Goal: Task Accomplishment & Management: Manage account settings

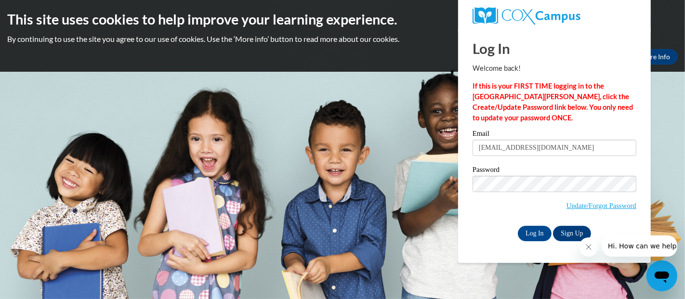
click at [506, 148] on input "E044772@muscogee.k12.ga.us" at bounding box center [555, 148] width 164 height 16
type input "[EMAIL_ADDRESS][PERSON_NAME][DOMAIN_NAME]"
click at [518, 226] on input "Log In" at bounding box center [535, 233] width 34 height 15
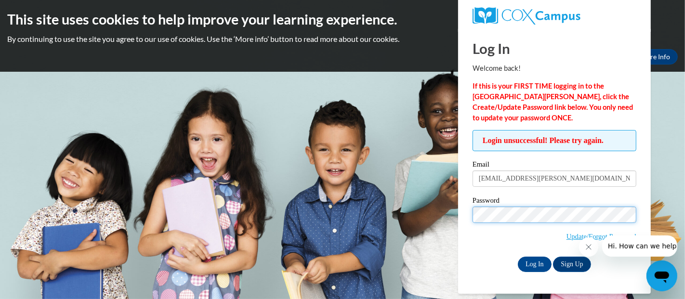
click at [518, 257] on input "Log In" at bounding box center [535, 264] width 34 height 15
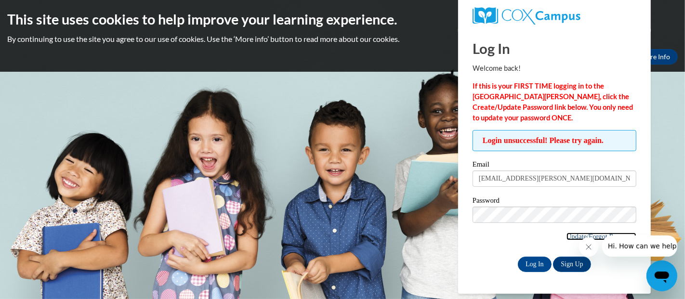
click at [579, 234] on link "Update/Forgot Password" at bounding box center [602, 237] width 70 height 8
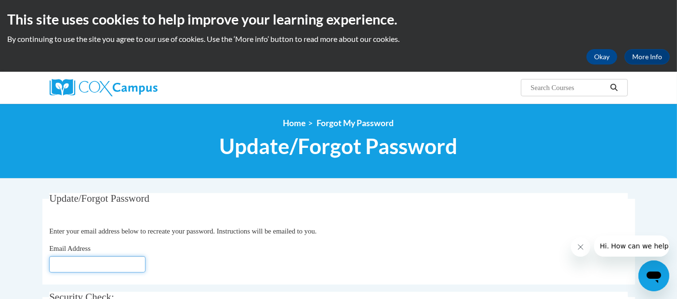
click at [119, 260] on input "Email Address" at bounding box center [97, 264] width 96 height 16
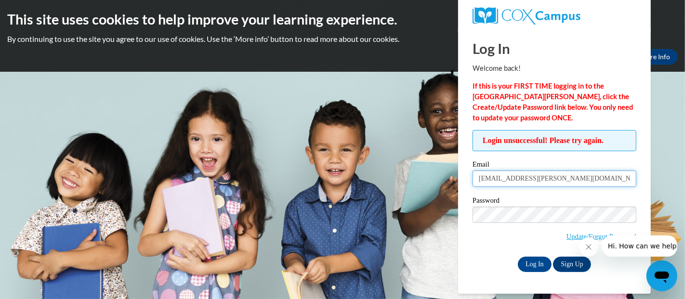
click at [506, 179] on input "heather.h.tribble@muscogee.k12.ga.us" at bounding box center [555, 179] width 164 height 16
type input "[EMAIL_ADDRESS][PERSON_NAME][DOMAIN_NAME]"
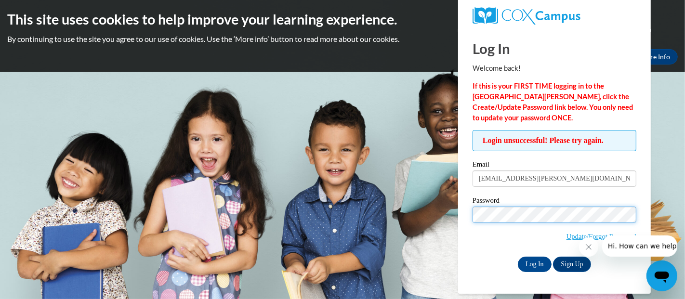
click at [518, 257] on input "Log In" at bounding box center [535, 264] width 34 height 15
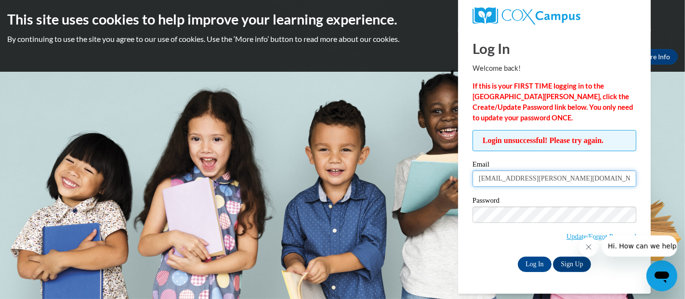
click at [522, 181] on input "heather.tribble.h@muscogee.k12.ga.us" at bounding box center [555, 179] width 164 height 16
type input "[PERSON_NAME][EMAIL_ADDRESS][DOMAIN_NAME]"
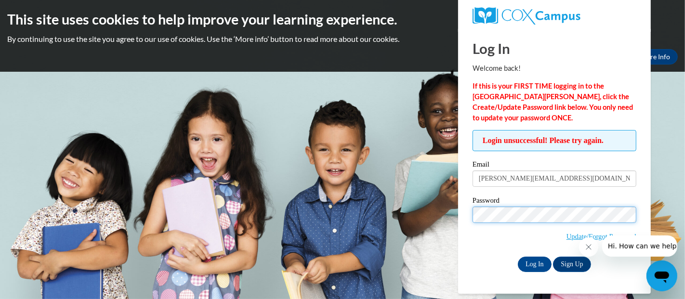
click at [518, 257] on input "Log In" at bounding box center [535, 264] width 34 height 15
click at [588, 237] on div at bounding box center [628, 246] width 98 height 21
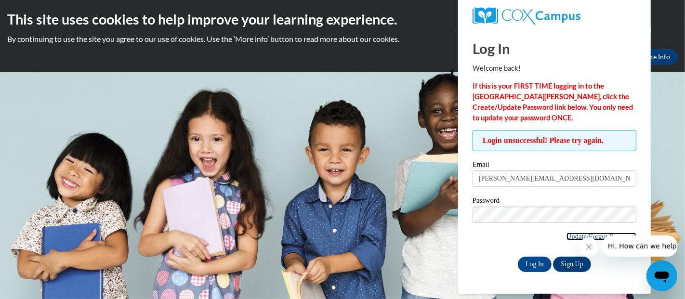
click at [568, 235] on link "Update/Forgot Password" at bounding box center [602, 237] width 70 height 8
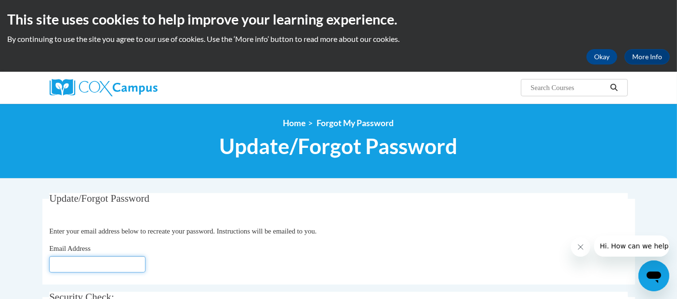
click at [93, 266] on input "Email Address" at bounding box center [97, 264] width 96 height 16
type input "Tribble.heather.h@muscogee.k12.ga.us"
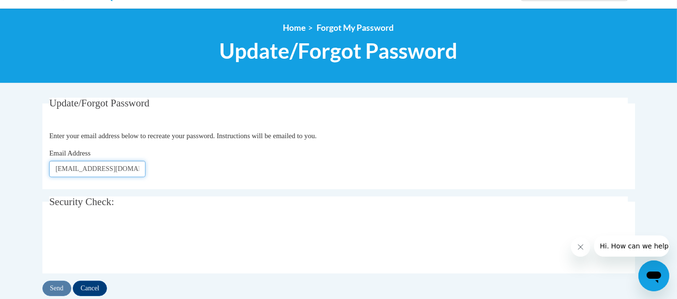
scroll to position [96, 0]
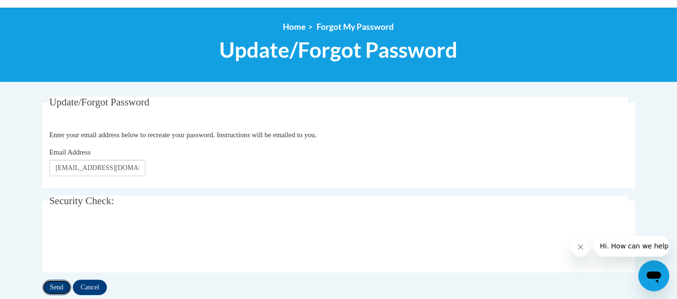
click at [61, 287] on input "Send" at bounding box center [56, 287] width 29 height 15
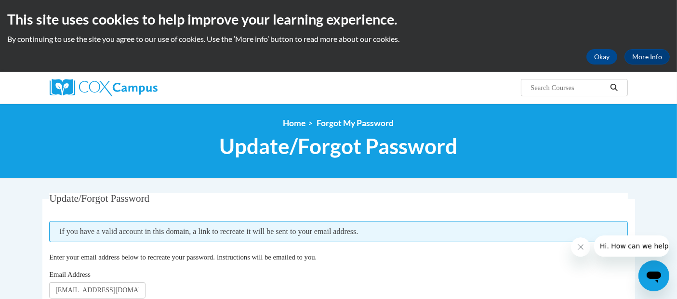
drag, startPoint x: 318, startPoint y: 275, endPoint x: 292, endPoint y: 283, distance: 27.3
click at [292, 283] on div "Email Address Tribble.heather.h@muscogee.k12.ga.us" at bounding box center [338, 283] width 579 height 29
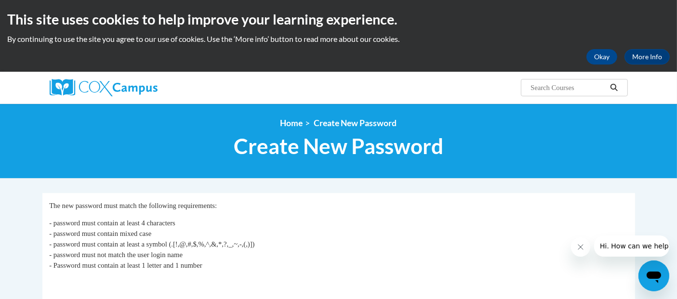
drag, startPoint x: 0, startPoint y: 0, endPoint x: 261, endPoint y: 189, distance: 322.3
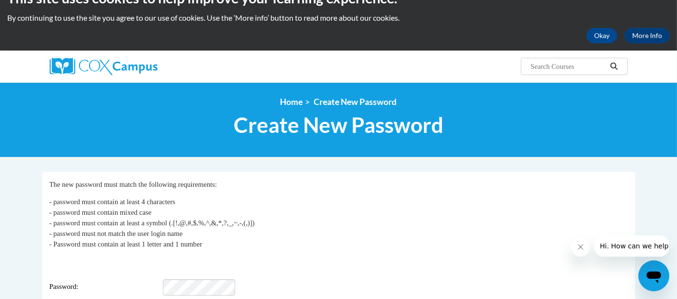
scroll to position [93, 0]
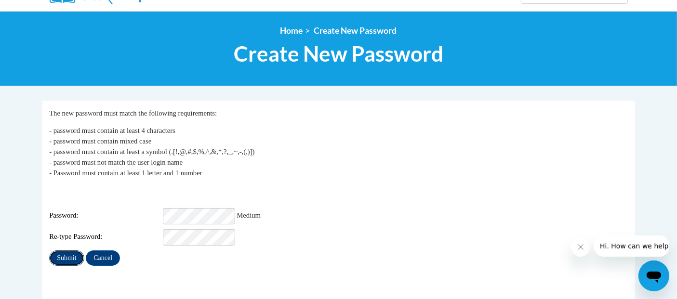
click at [66, 253] on input "Submit" at bounding box center [66, 258] width 35 height 15
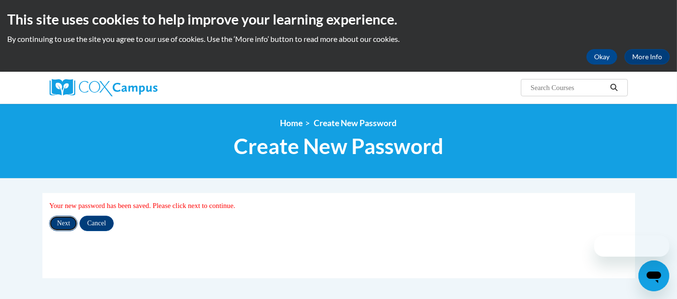
click at [66, 225] on input "Next" at bounding box center [63, 223] width 28 height 15
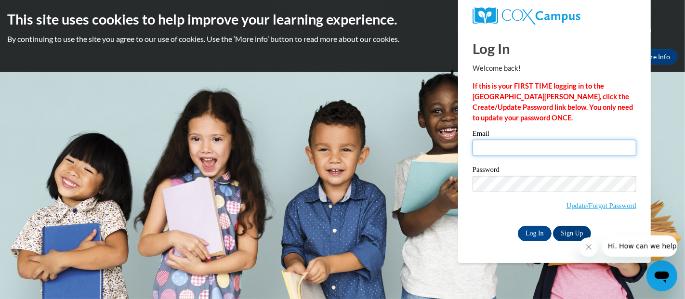
click at [490, 148] on input "Email" at bounding box center [555, 148] width 164 height 16
type input "[PERSON_NAME][EMAIL_ADDRESS][DOMAIN_NAME]"
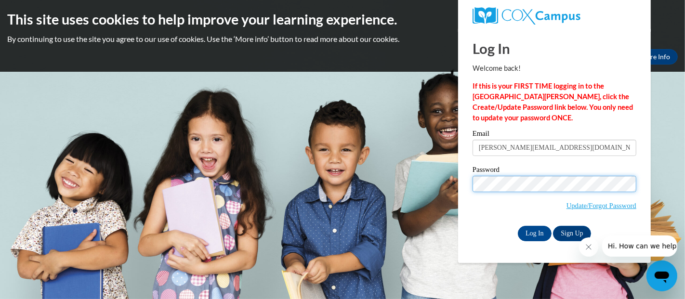
click at [518, 226] on input "Log In" at bounding box center [535, 233] width 34 height 15
click at [426, 247] on body "This site uses cookies to help improve your learning experience. By continuing …" at bounding box center [342, 149] width 685 height 299
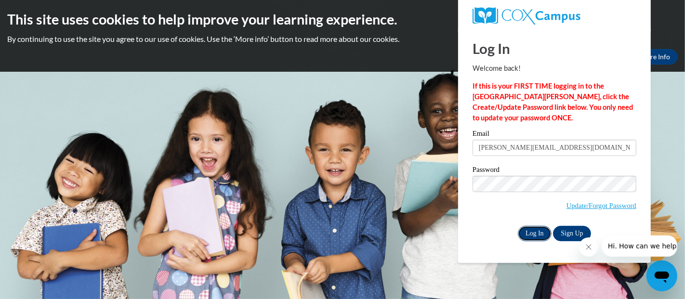
click at [530, 233] on input "Log In" at bounding box center [535, 233] width 34 height 15
click at [540, 236] on input "Log In" at bounding box center [535, 233] width 34 height 15
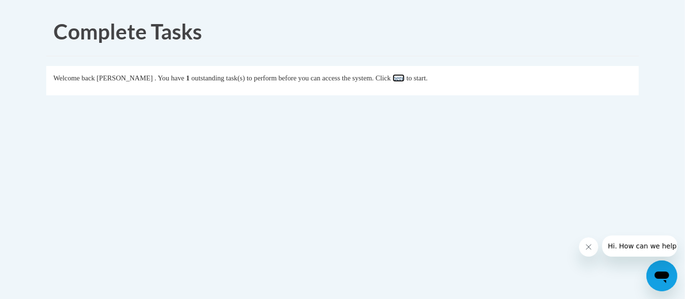
click at [405, 79] on link "here" at bounding box center [399, 78] width 12 height 8
